Goal: Task Accomplishment & Management: Manage account settings

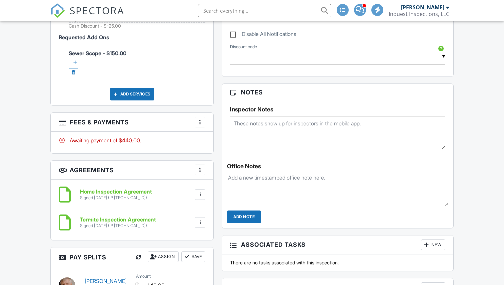
scroll to position [504, 0]
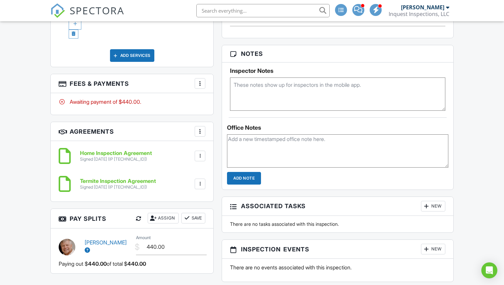
click at [199, 84] on div at bounding box center [199, 83] width 7 height 7
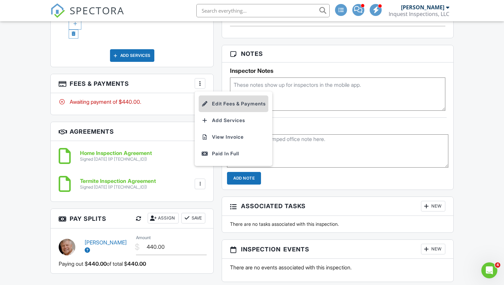
scroll to position [0, 0]
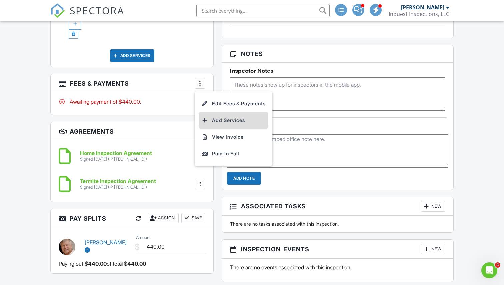
click at [218, 116] on li "Add Services" at bounding box center [233, 120] width 70 height 17
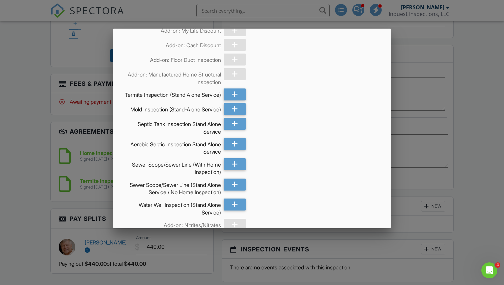
scroll to position [357, 0]
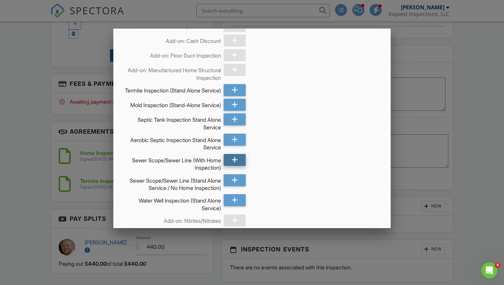
click at [231, 165] on icon at bounding box center [234, 160] width 6 height 12
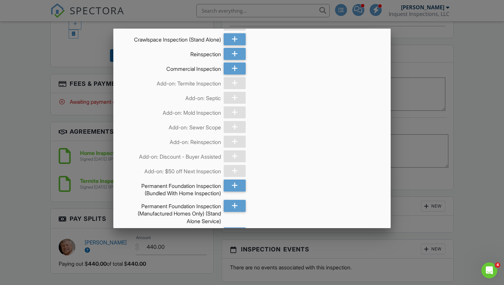
scroll to position [653, 0]
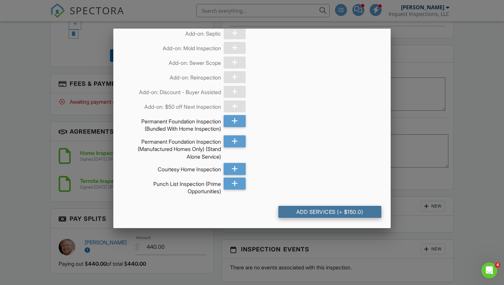
click at [320, 207] on div "Add Services (+ $150.0)" at bounding box center [329, 212] width 103 height 12
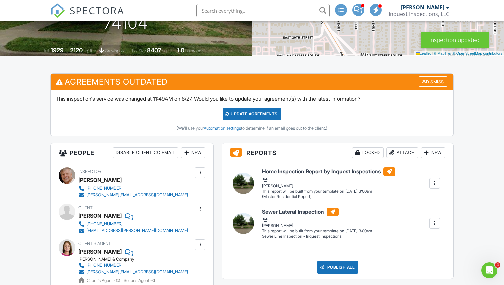
click at [244, 112] on div "Update Agreements" at bounding box center [252, 114] width 58 height 13
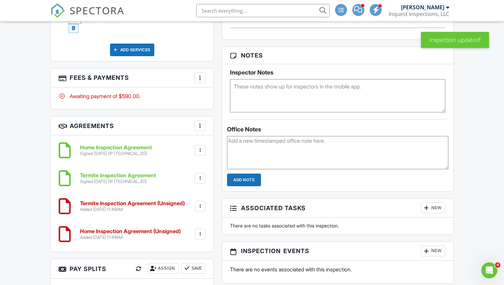
click at [199, 206] on div at bounding box center [199, 206] width 7 height 7
click at [183, 258] on li "Delete" at bounding box center [182, 258] width 38 height 17
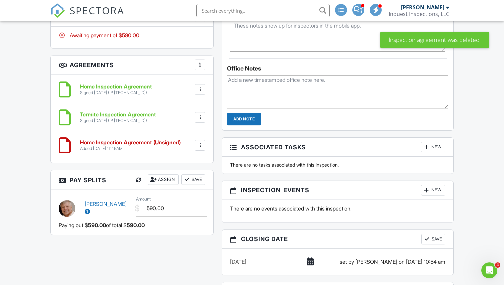
click at [201, 145] on div at bounding box center [199, 145] width 7 height 7
click at [183, 196] on li "Delete" at bounding box center [182, 197] width 38 height 17
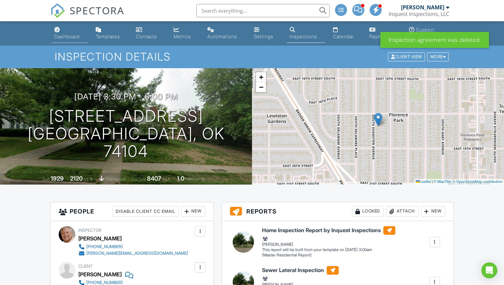
click at [65, 36] on div "Dashboard" at bounding box center [66, 37] width 25 height 6
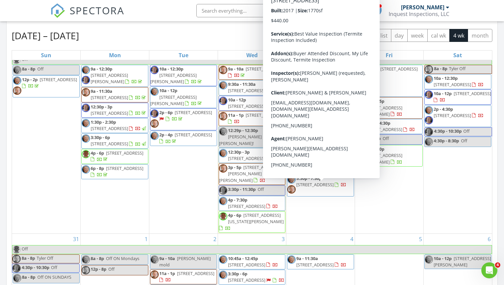
scroll to position [14, 0]
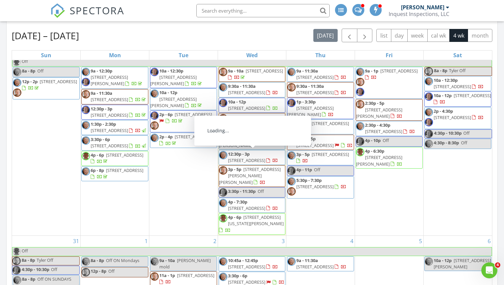
click at [239, 159] on span "4945 Lost Cove Rd, Grove 74344" at bounding box center [246, 161] width 37 height 6
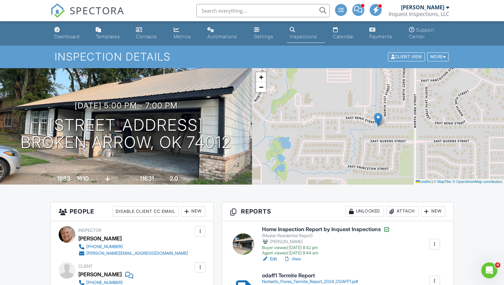
click at [242, 12] on input "text" at bounding box center [262, 10] width 133 height 13
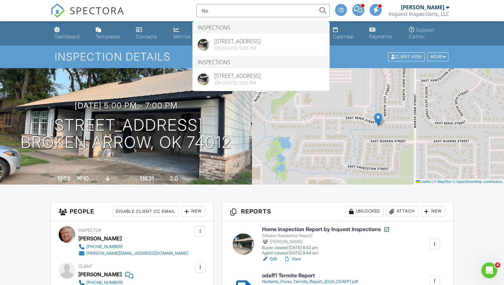
type input "N"
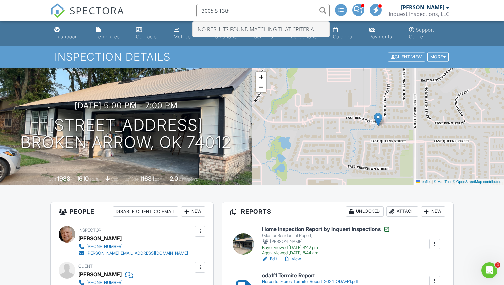
type input "3005 S 13th"
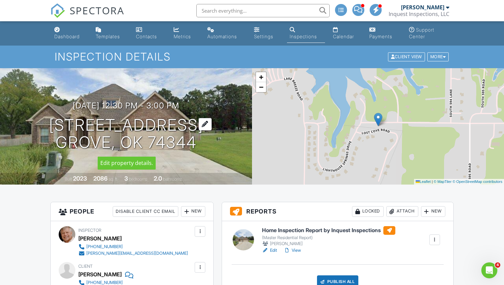
click at [114, 129] on h1 "4945 Lost Cove Rd Grove, OK 74344" at bounding box center [126, 134] width 154 height 35
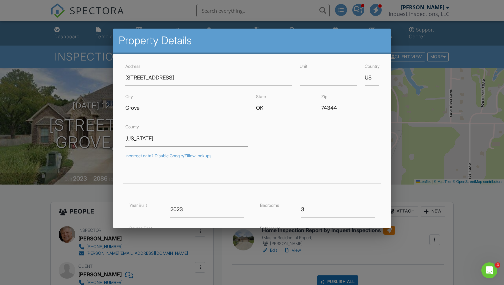
drag, startPoint x: 321, startPoint y: 107, endPoint x: 330, endPoint y: 107, distance: 9.3
click at [330, 107] on div "Zip 74344" at bounding box center [349, 105] width 65 height 24
drag, startPoint x: 321, startPoint y: 108, endPoint x: 359, endPoint y: 109, distance: 38.3
click at [359, 109] on input "74344" at bounding box center [349, 108] width 57 height 16
click at [75, 185] on div at bounding box center [252, 145] width 504 height 357
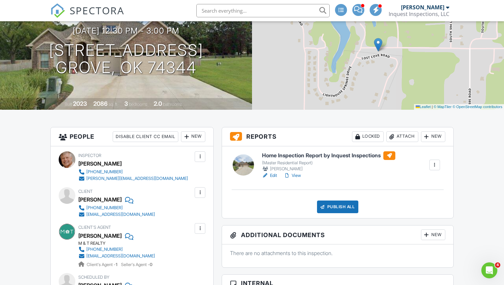
scroll to position [91, 0]
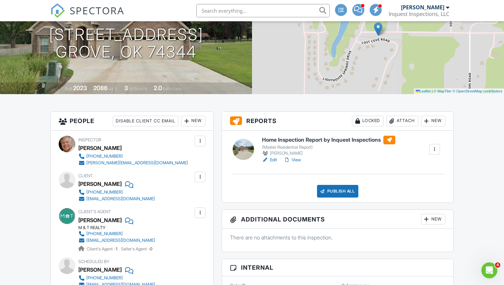
drag, startPoint x: 79, startPoint y: 184, endPoint x: 118, endPoint y: 183, distance: 39.7
click at [118, 183] on div "Lori Krieckhaus" at bounding box center [99, 184] width 43 height 10
copy div "Lori Krieckhaus"
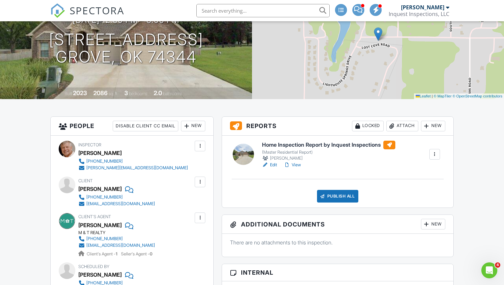
scroll to position [0, 0]
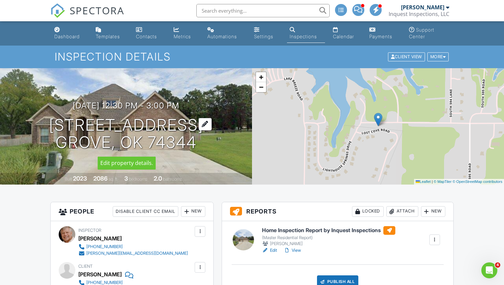
click at [125, 124] on h1 "4945 Lost Cove Rd Grove, OK 74344" at bounding box center [126, 134] width 154 height 35
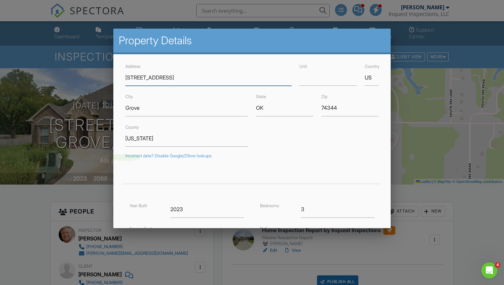
paste input "Lori Krieckhaus"
drag, startPoint x: 171, startPoint y: 79, endPoint x: 94, endPoint y: 77, distance: 76.3
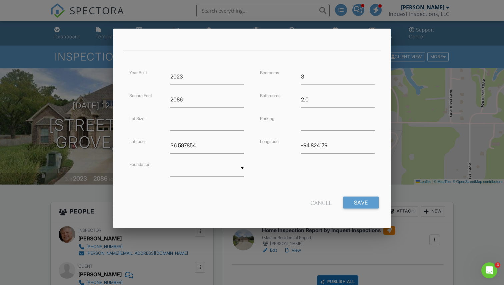
type input "Lori Krieckhaus"
click at [317, 205] on div "Cancel" at bounding box center [320, 203] width 21 height 12
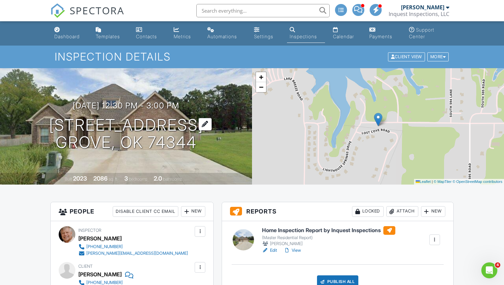
type input "36.5798297"
type input "-94.7484518"
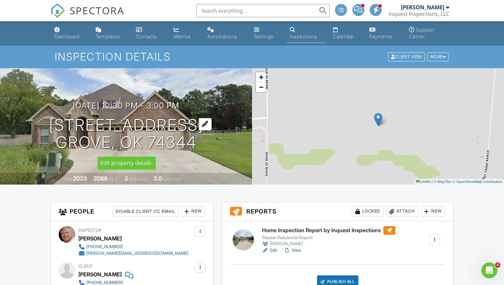
click at [99, 127] on h1 "4945 Lost Cove Rd Grove, OK 74344" at bounding box center [126, 134] width 154 height 35
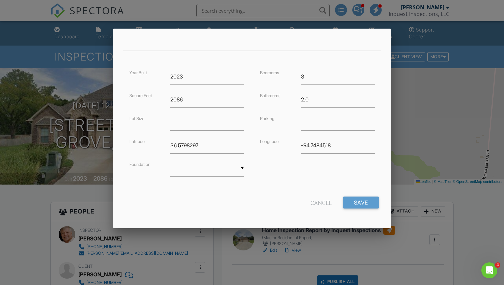
click at [314, 201] on div "Cancel" at bounding box center [320, 203] width 21 height 12
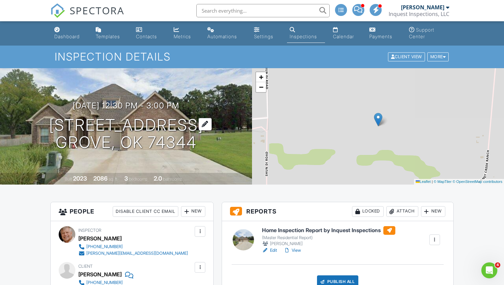
click at [159, 127] on h1 "4945 Lost Cove Rd Grove, OK 74344" at bounding box center [126, 134] width 154 height 35
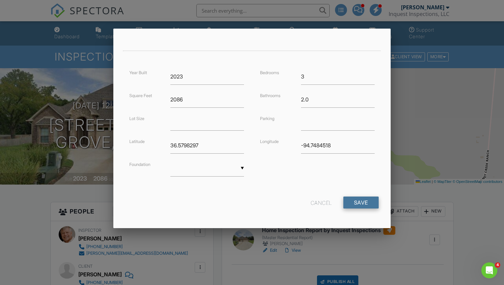
type input "4945 Lost Cove Rd"
click at [354, 198] on input "Save" at bounding box center [360, 203] width 35 height 12
type input "36.5978542"
type input "-94.82417939999999"
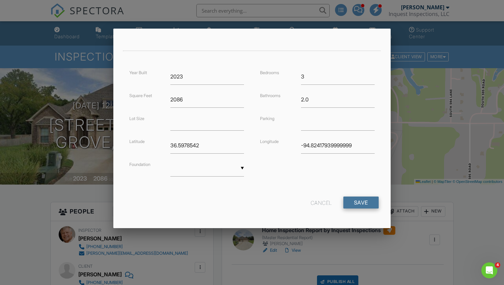
click at [353, 204] on input "Save" at bounding box center [360, 203] width 35 height 12
type input "36.597854"
click at [360, 150] on input "-94.82417939999999" at bounding box center [338, 146] width 74 height 16
click at [358, 205] on input "Save" at bounding box center [360, 203] width 35 height 12
click at [350, 190] on form "Address 4945 Lost Cove Rd Unit Country US City Grove State OK Zip 74344 County …" at bounding box center [251, 71] width 261 height 285
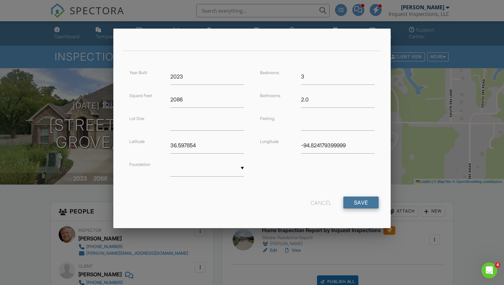
click at [358, 202] on input "Save" at bounding box center [360, 203] width 35 height 12
click at [361, 200] on input "Save" at bounding box center [360, 203] width 35 height 12
type input "-94.824179"
click at [360, 204] on input "Save" at bounding box center [360, 203] width 35 height 12
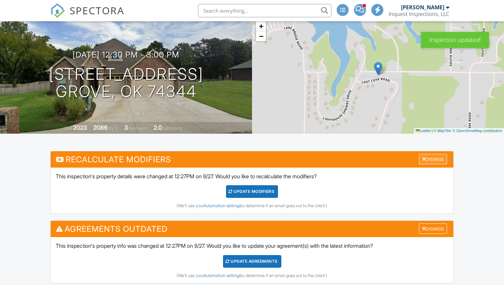
click at [428, 162] on div "Dismiss" at bounding box center [433, 159] width 28 height 10
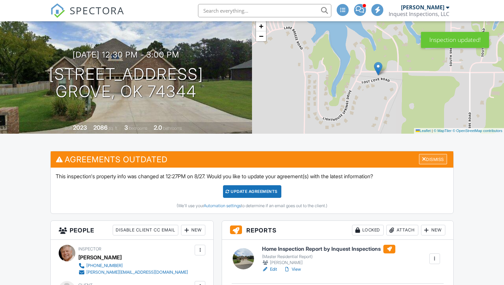
scroll to position [60, 0]
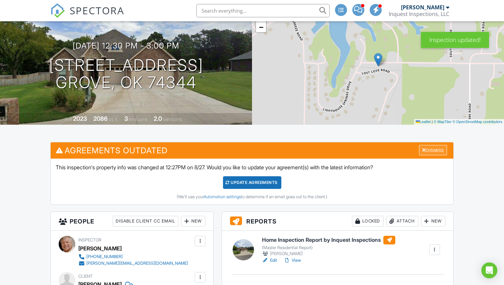
click at [429, 146] on div "Dismiss" at bounding box center [433, 150] width 28 height 10
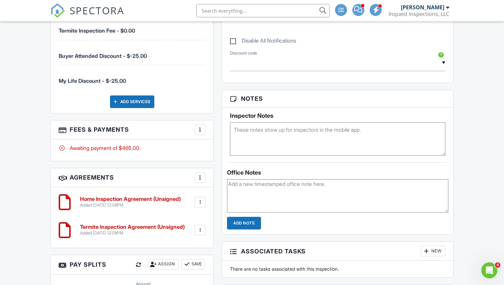
scroll to position [464, 0]
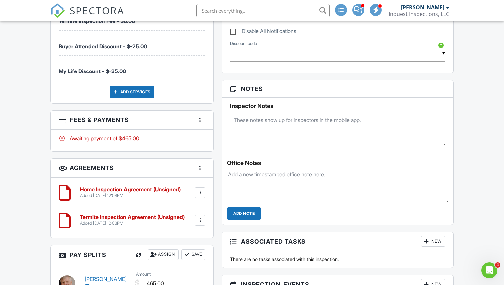
click at [198, 121] on div at bounding box center [199, 120] width 7 height 7
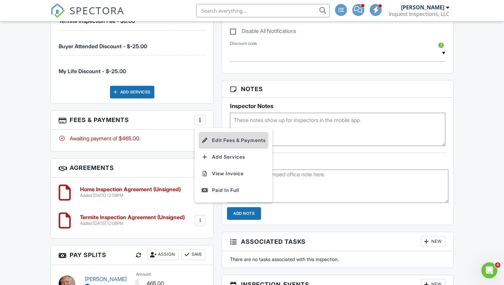
click at [215, 137] on li "Edit Fees & Payments" at bounding box center [233, 140] width 70 height 17
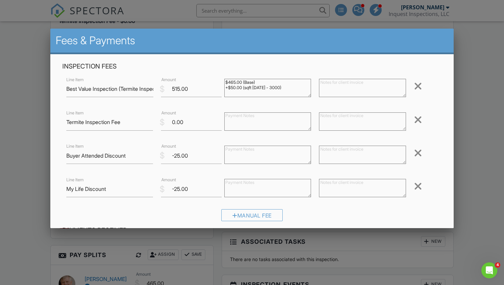
click at [46, 153] on div at bounding box center [252, 145] width 504 height 357
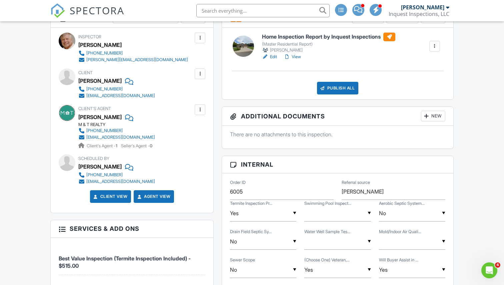
scroll to position [0, 0]
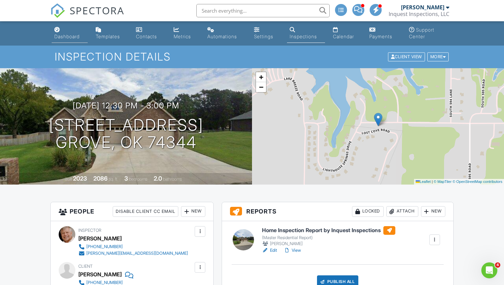
click at [69, 37] on div "Dashboard" at bounding box center [66, 37] width 25 height 6
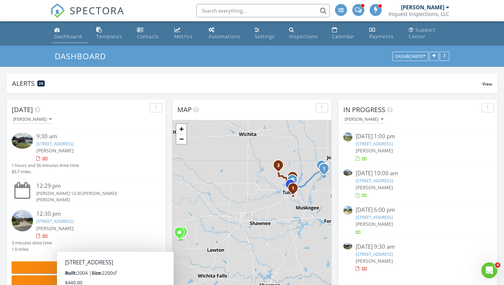
click at [68, 36] on div "Dashboard" at bounding box center [68, 36] width 28 height 6
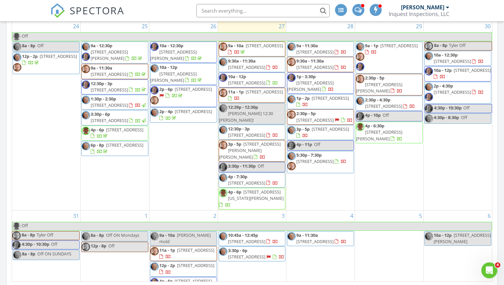
scroll to position [311, 0]
